Goal: Communication & Community: Ask a question

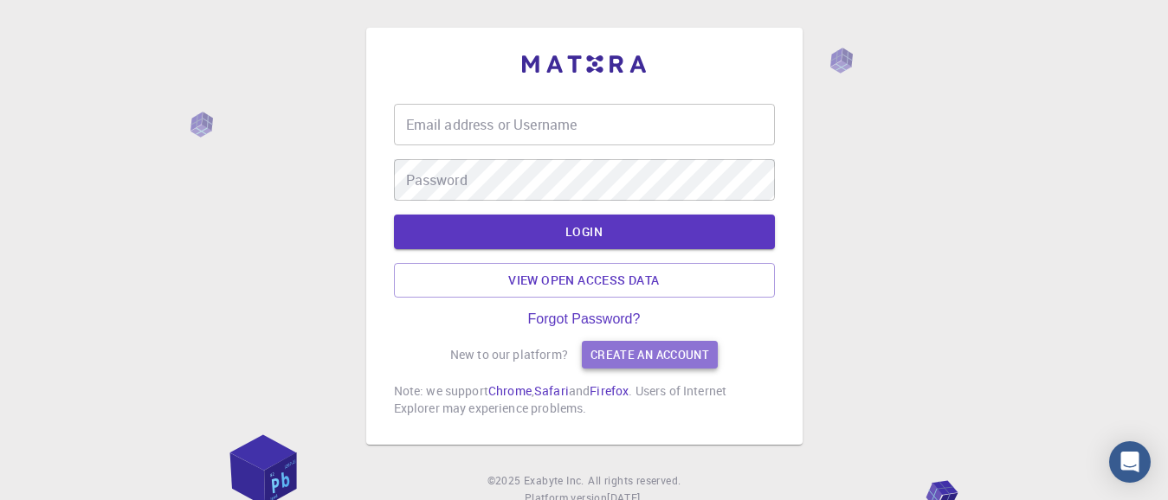
click at [649, 345] on link "Create an account" at bounding box center [650, 355] width 136 height 28
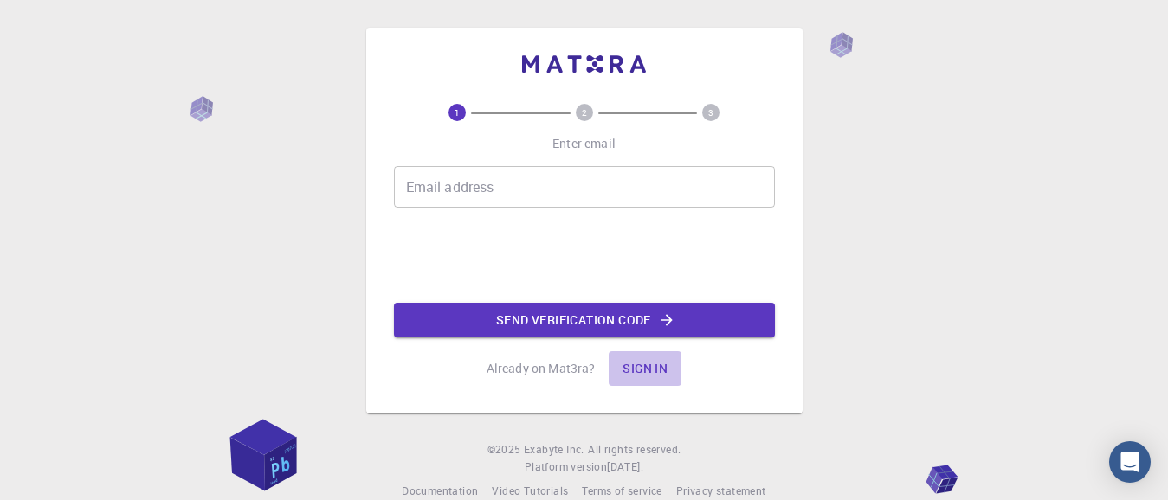
click at [643, 367] on button "Sign in" at bounding box center [645, 369] width 73 height 35
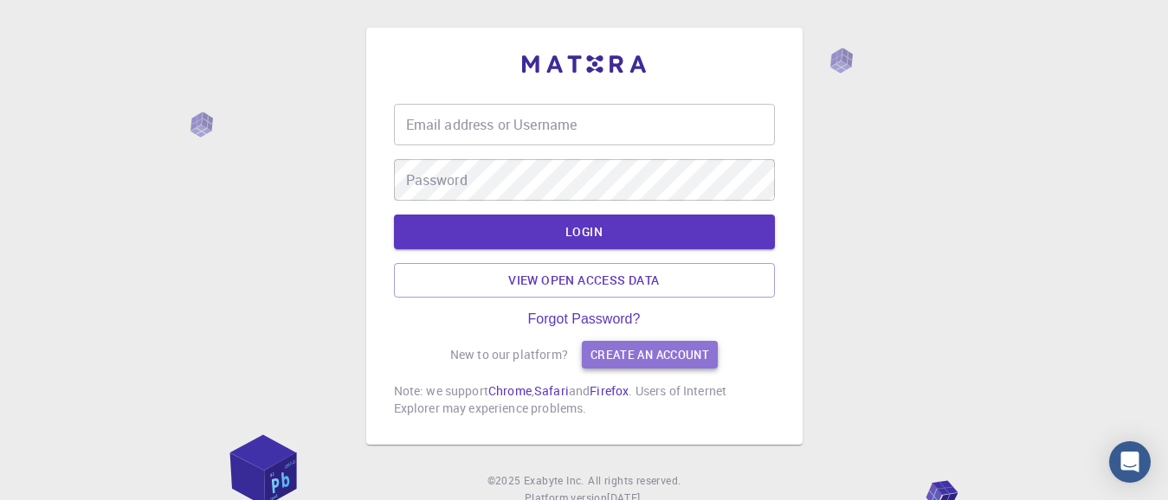
click at [639, 352] on link "Create an account" at bounding box center [650, 355] width 136 height 28
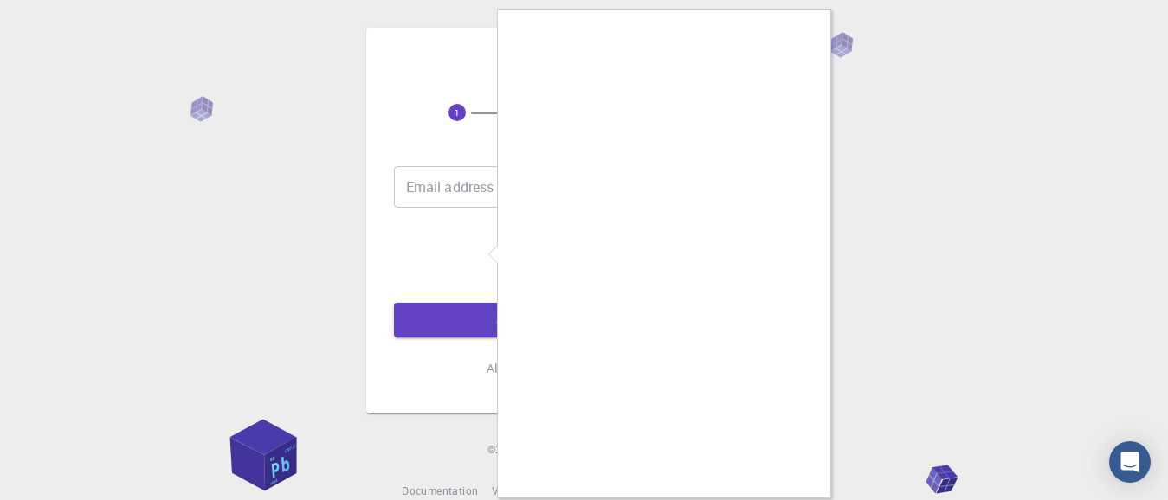
click at [475, 184] on div at bounding box center [584, 250] width 1168 height 500
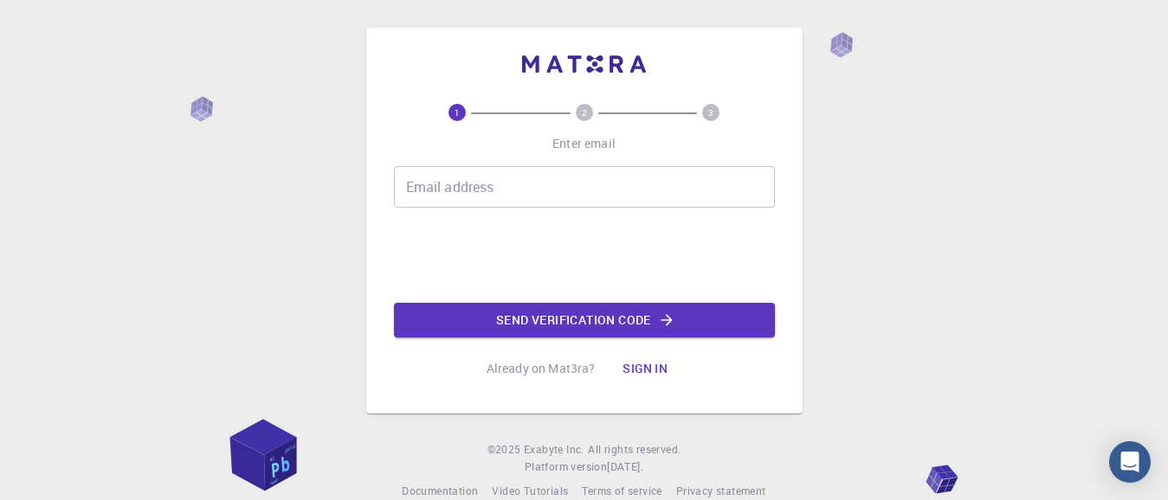
click at [475, 191] on input "Email address" at bounding box center [584, 187] width 381 height 42
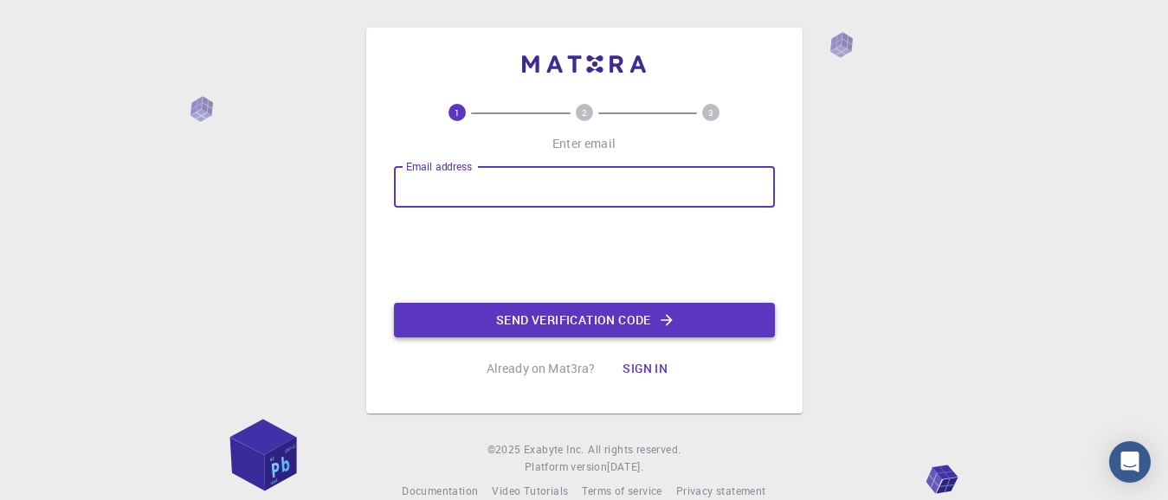
type input "[EMAIL_ADDRESS][DOMAIN_NAME]"
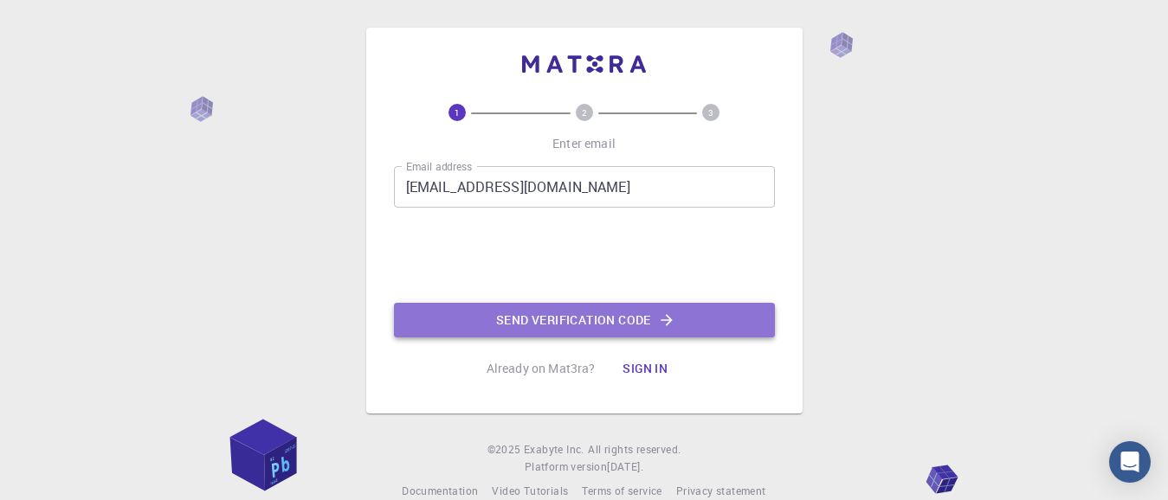
click at [655, 318] on button "Send verification code" at bounding box center [584, 320] width 381 height 35
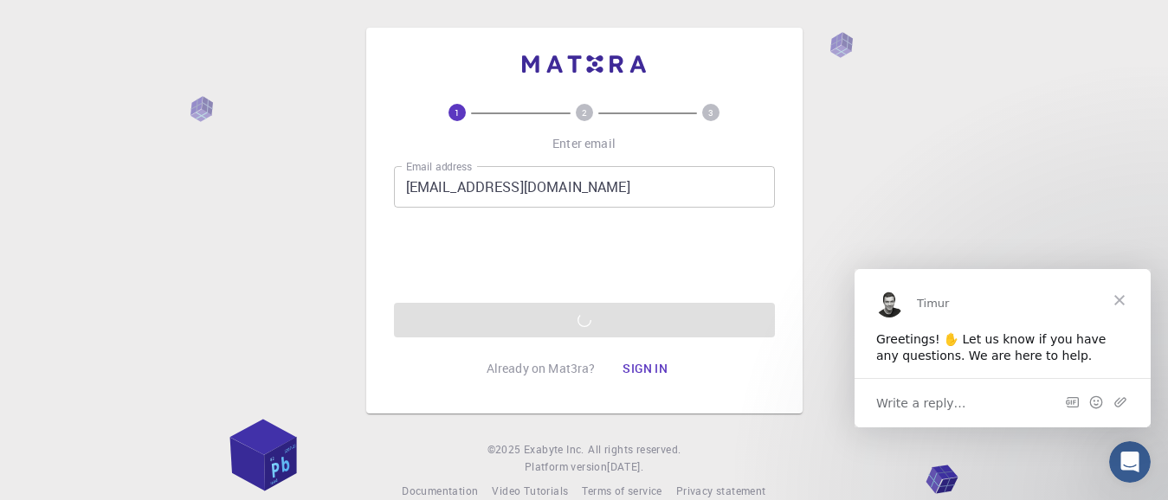
click at [931, 404] on span "Write a reply…" at bounding box center [921, 402] width 90 height 23
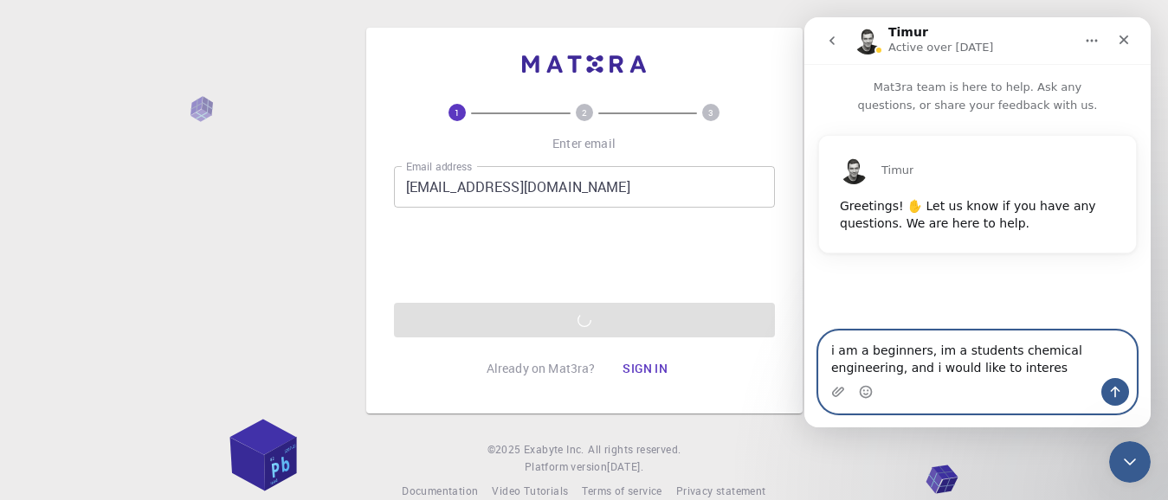
click at [996, 373] on textarea "i am a beginners, im a students chemical engineering, and i would like to inter…" at bounding box center [977, 355] width 317 height 47
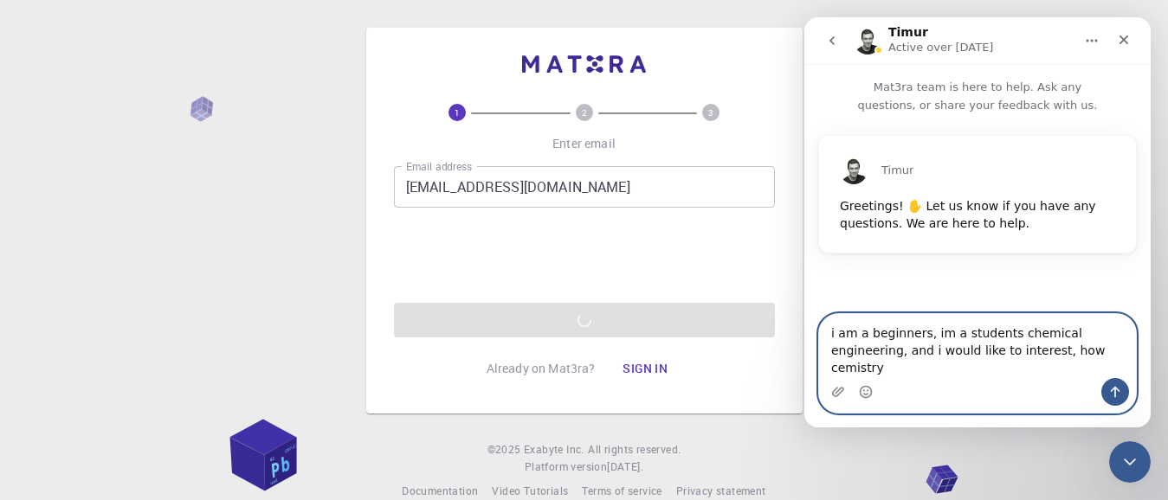
click at [1012, 372] on textarea "i am a beginners, im a students chemical engineering, and i would like to inter…" at bounding box center [977, 346] width 317 height 64
click at [1076, 378] on textarea "i am a beginners, im a students chemical engineering, and i would like to inter…" at bounding box center [977, 346] width 317 height 64
type textarea "i am a beginners, im a students chemical engineering, and i would like to inter…"
click at [1118, 391] on icon "Send a message…" at bounding box center [1115, 392] width 14 height 14
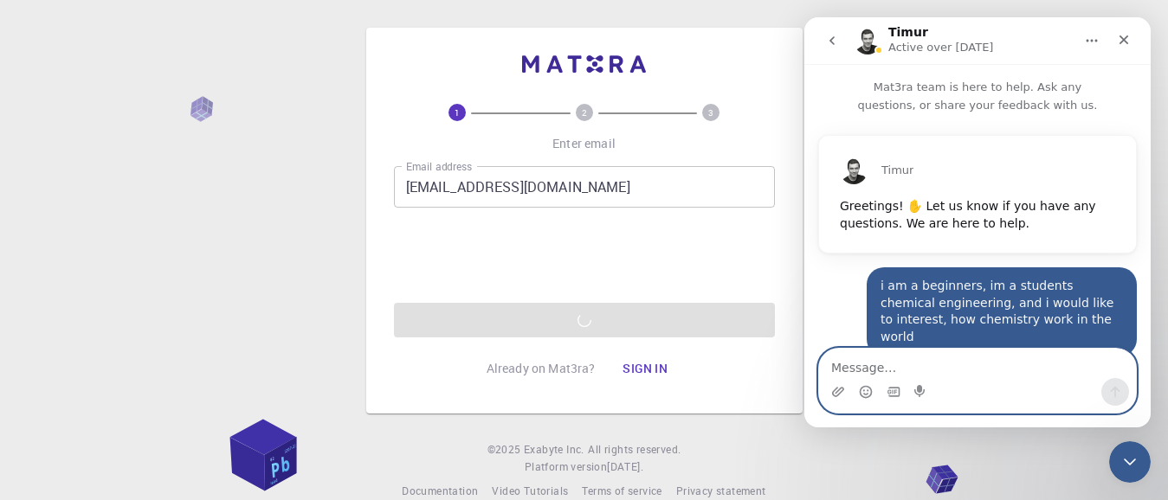
scroll to position [10, 0]
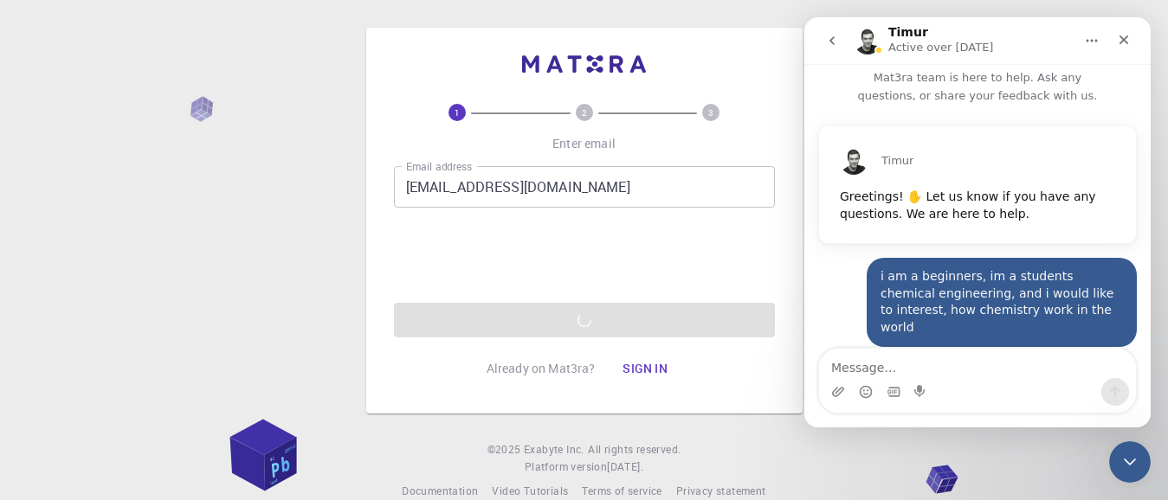
click at [646, 317] on div "Email address [EMAIL_ADDRESS][DOMAIN_NAME] Email address 0cAFcWeA6gvbgBxylR6Jll…" at bounding box center [584, 251] width 381 height 171
click at [646, 318] on div "Email address [EMAIL_ADDRESS][DOMAIN_NAME] Email address 0cAFcWeA6gvbgBxylR6Jll…" at bounding box center [584, 251] width 381 height 171
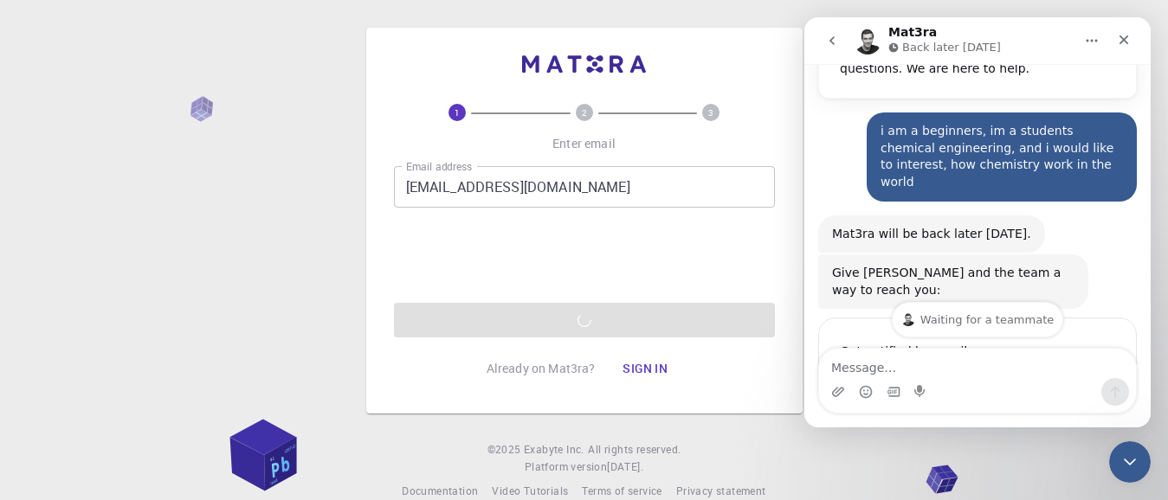
scroll to position [143, 0]
